Goal: Information Seeking & Learning: Get advice/opinions

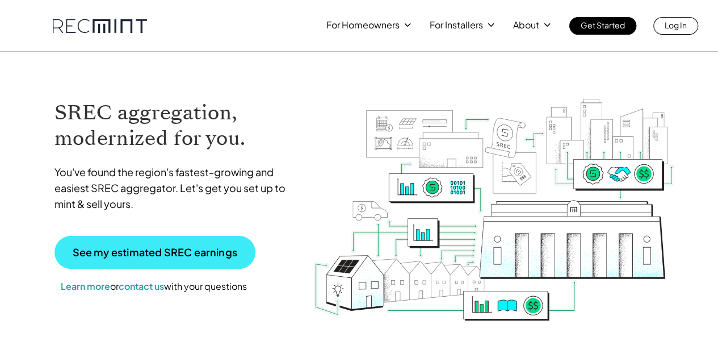
click at [204, 247] on p "See my estimated SREC earnings" at bounding box center [155, 252] width 165 height 10
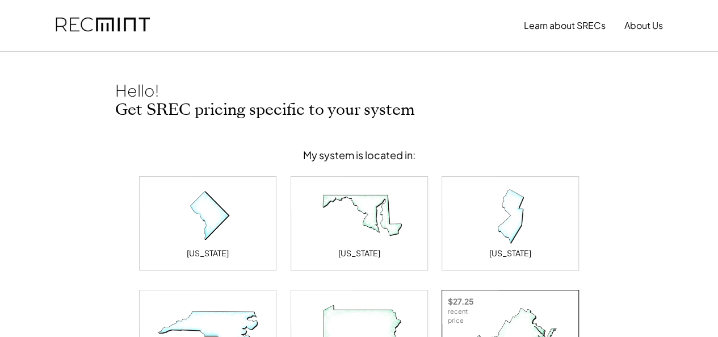
click at [508, 324] on img at bounding box center [511, 329] width 114 height 57
